Goal: Task Accomplishment & Management: Use online tool/utility

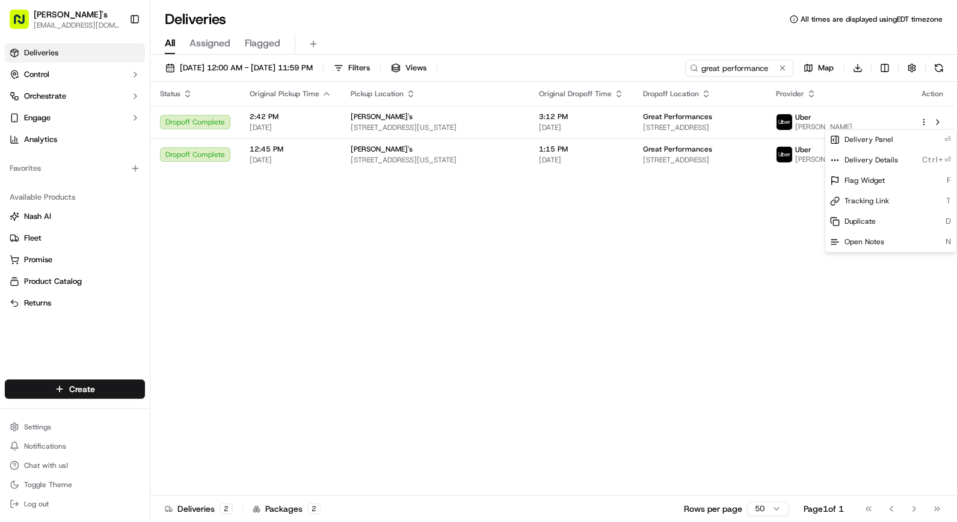
click at [700, 230] on html "[PERSON_NAME]'s [EMAIL_ADDRESS][DOMAIN_NAME] Toggle Sidebar Deliveries Control …" at bounding box center [478, 261] width 957 height 522
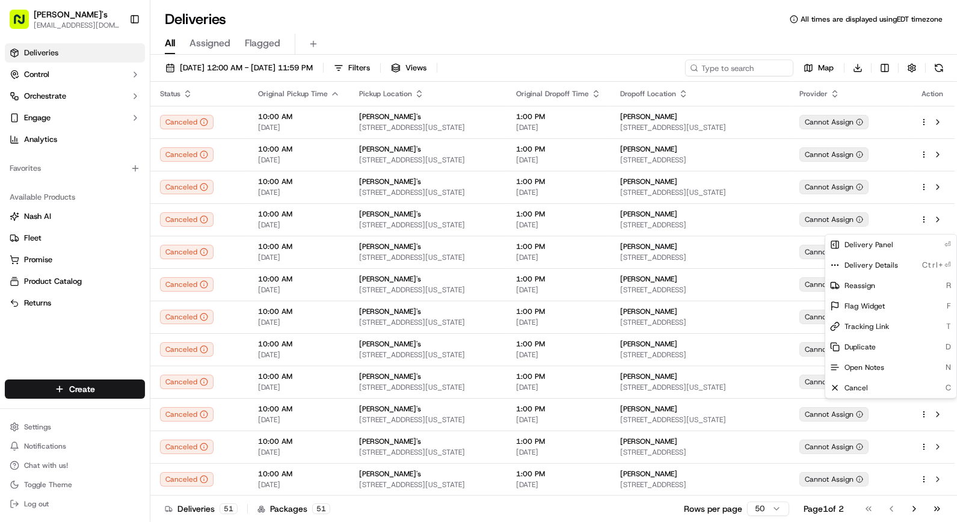
scroll to position [1181, 0]
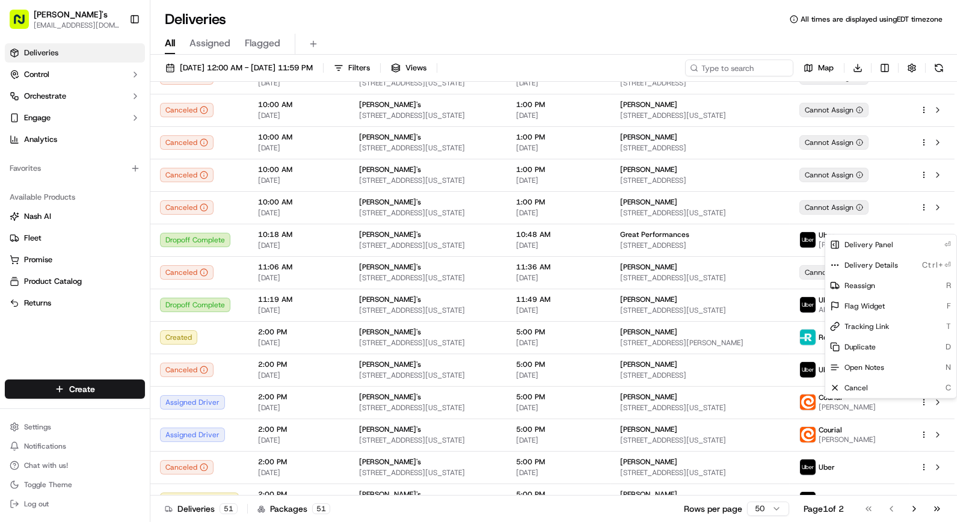
click at [130, 337] on html "[PERSON_NAME]'s [EMAIL_ADDRESS][DOMAIN_NAME] Toggle Sidebar Deliveries Control …" at bounding box center [478, 261] width 957 height 522
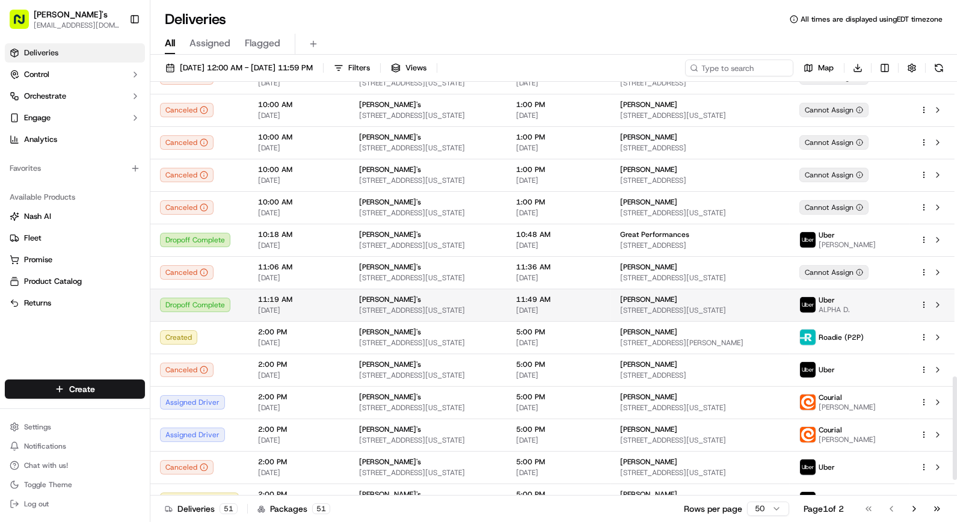
click at [922, 305] on html "Kalustyan's orderonline@kalustyans.com Toggle Sidebar Deliveries Control Orches…" at bounding box center [478, 261] width 957 height 522
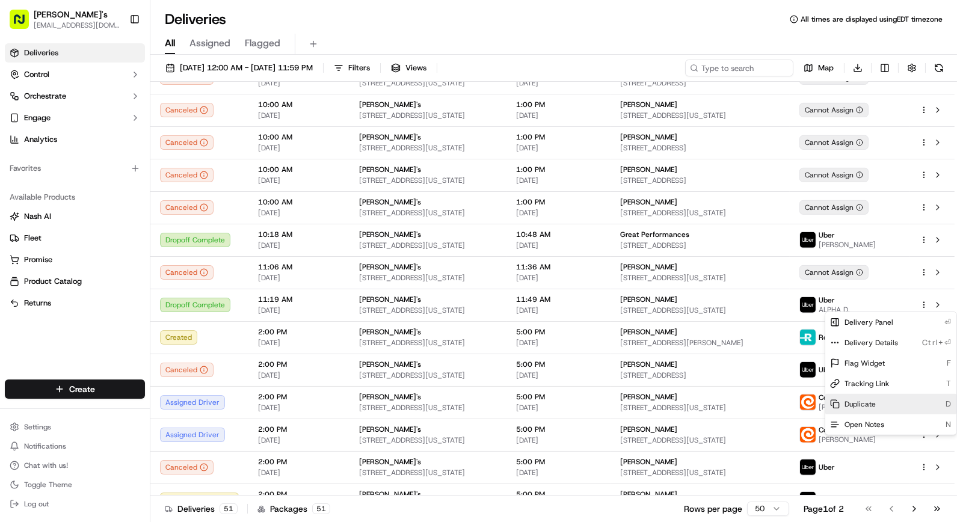
click at [864, 400] on span "Duplicate" at bounding box center [859, 404] width 31 height 10
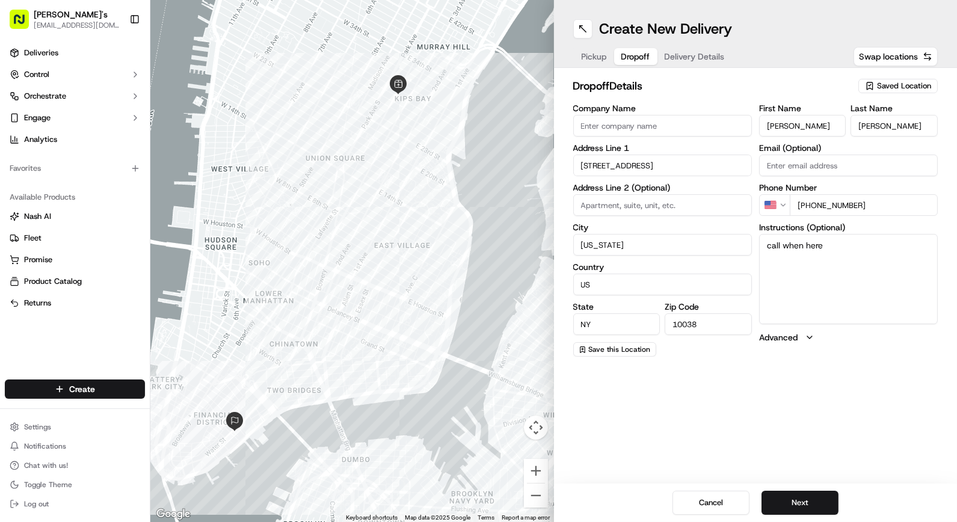
click at [634, 58] on span "Dropoff" at bounding box center [635, 57] width 29 height 12
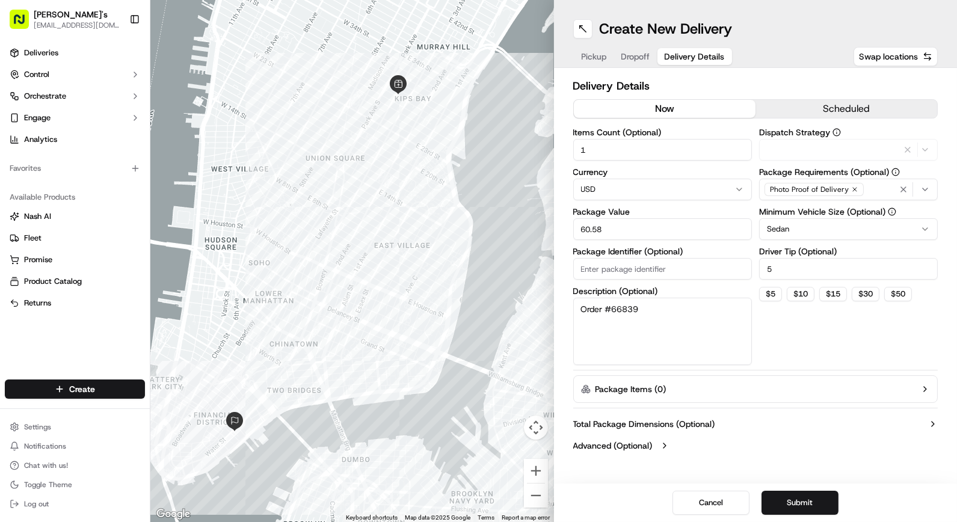
click at [701, 59] on span "Delivery Details" at bounding box center [694, 57] width 60 height 12
click at [696, 110] on button "now" at bounding box center [665, 109] width 182 height 18
click at [785, 500] on button "Submit" at bounding box center [799, 503] width 77 height 24
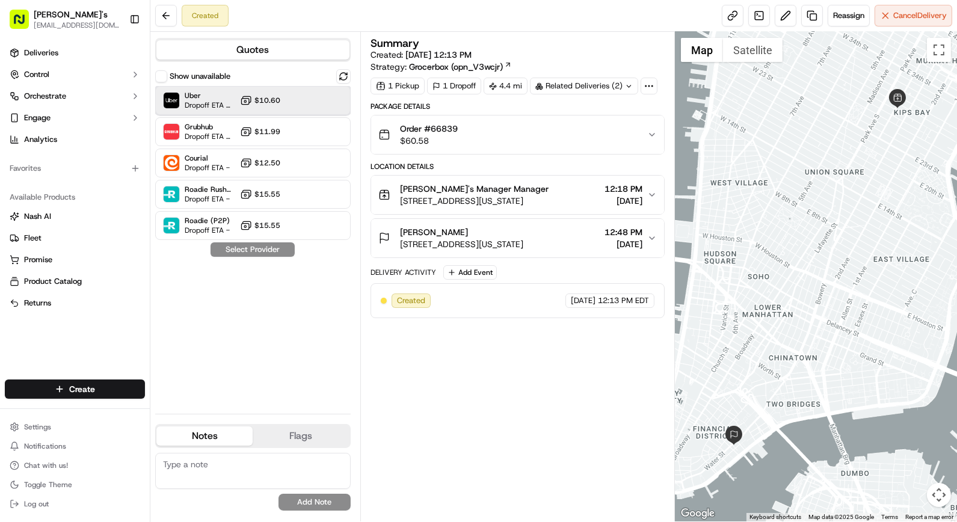
click at [289, 101] on div "Uber Dropoff ETA 47 minutes $10.60" at bounding box center [252, 100] width 195 height 29
click at [274, 250] on button "Assign Provider" at bounding box center [252, 249] width 85 height 14
